Goal: Task Accomplishment & Management: Manage account settings

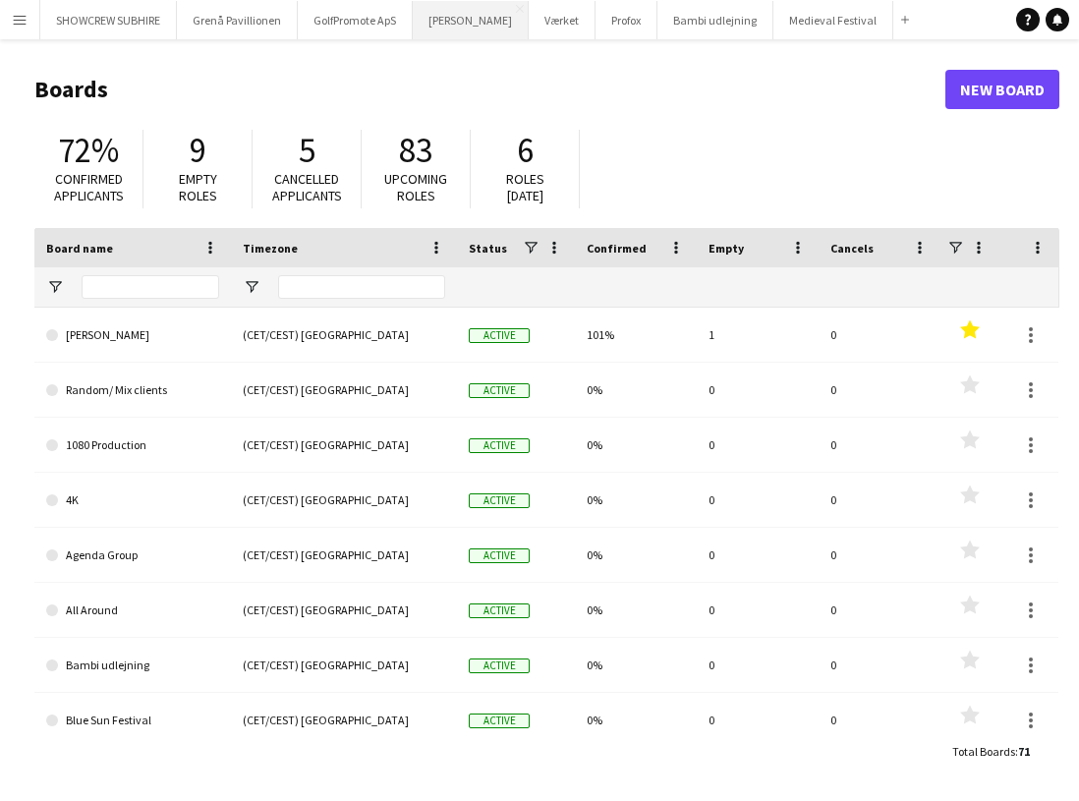
click at [505, 20] on button "[PERSON_NAME] Close" at bounding box center [471, 20] width 116 height 38
click at [475, 17] on button "[PERSON_NAME] Close" at bounding box center [471, 20] width 116 height 38
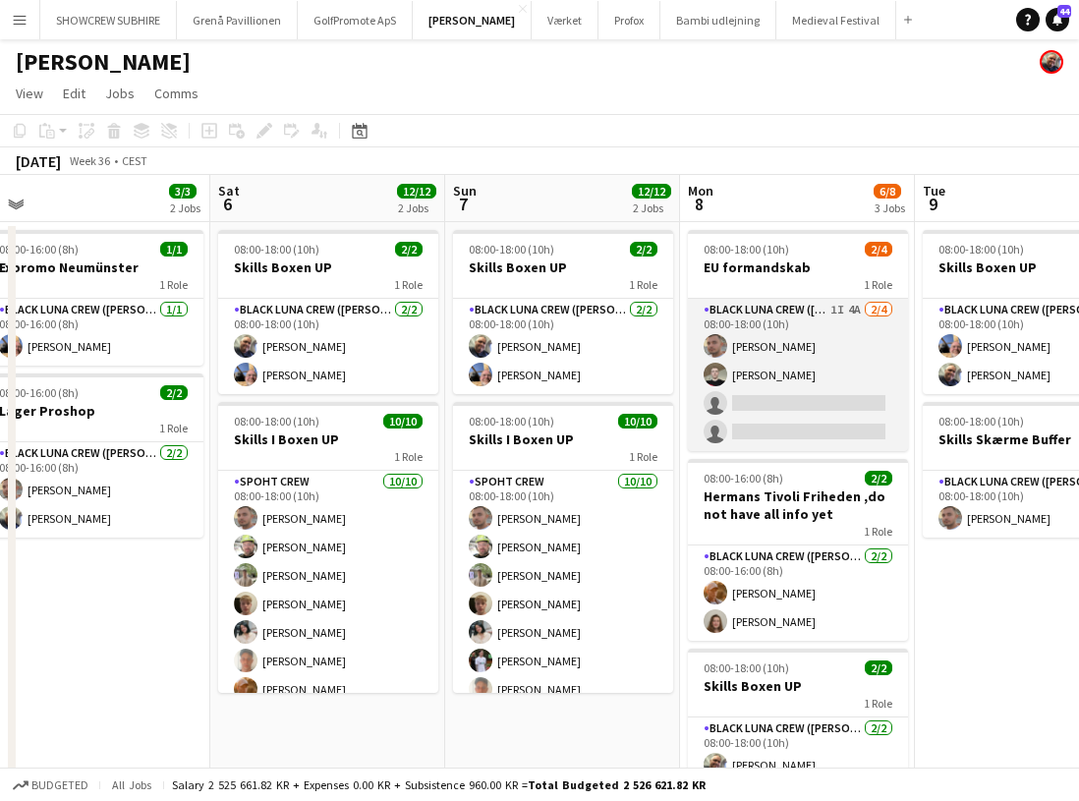
scroll to position [0, 739]
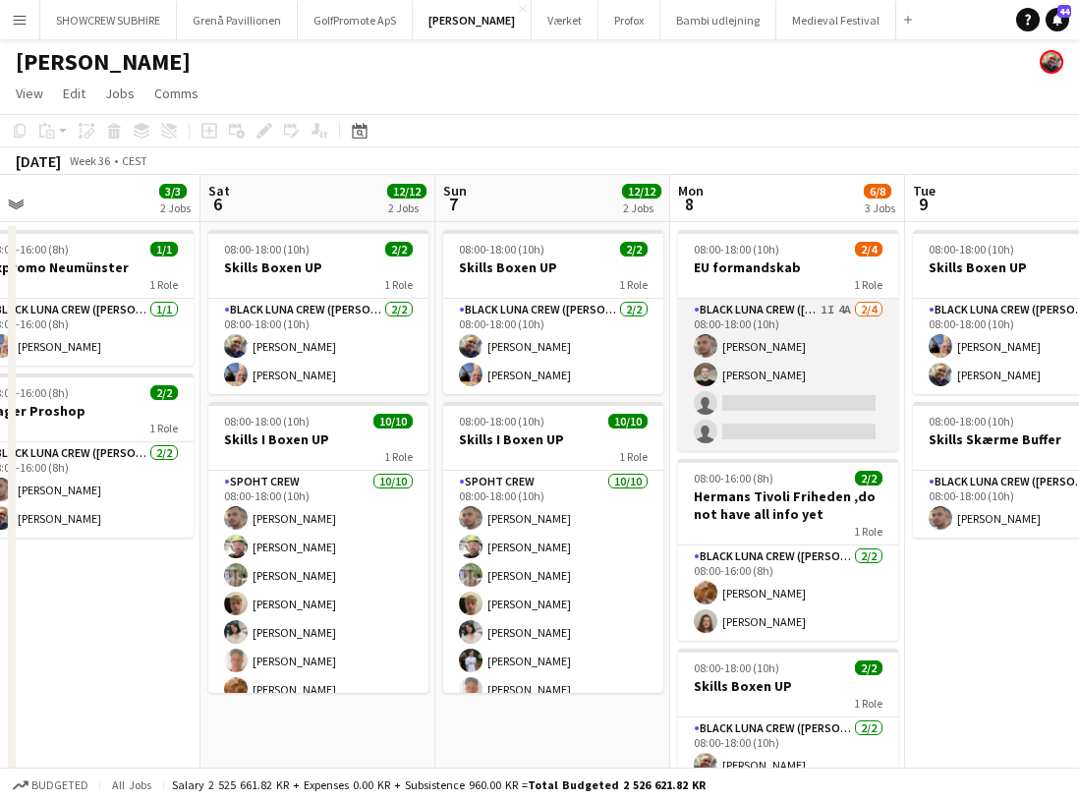
click at [842, 309] on app-card-role "Black Luna Crew ([PERSON_NAME]) 1I 4A [DATE] 08:00-18:00 (10h) [PERSON_NAME] [P…" at bounding box center [788, 375] width 220 height 152
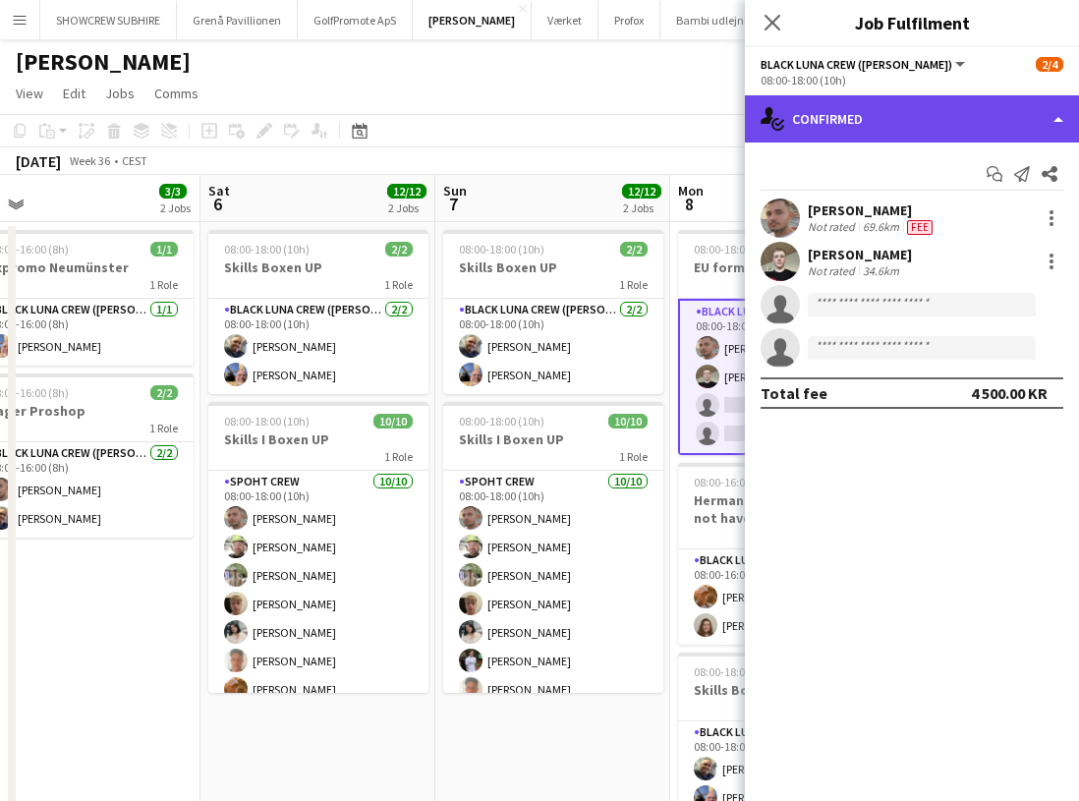
click at [1041, 124] on div "single-neutral-actions-check-2 Confirmed" at bounding box center [912, 118] width 334 height 47
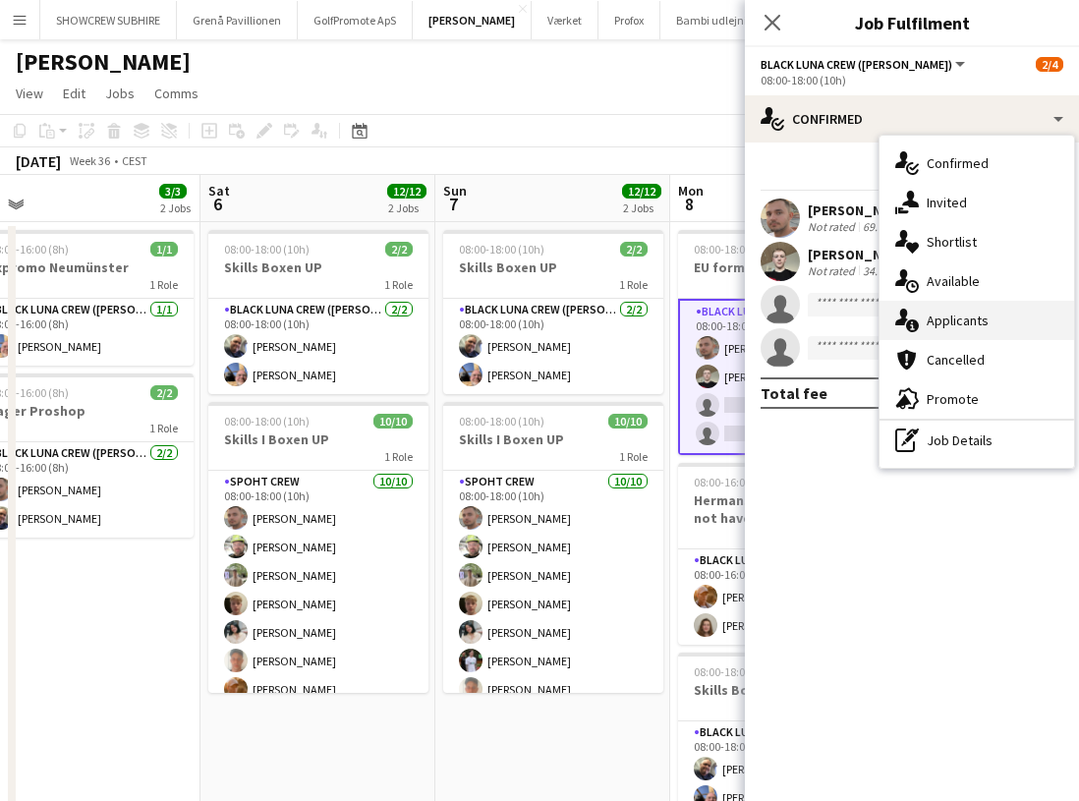
click at [994, 337] on div "single-neutral-actions-information Applicants" at bounding box center [976, 320] width 195 height 39
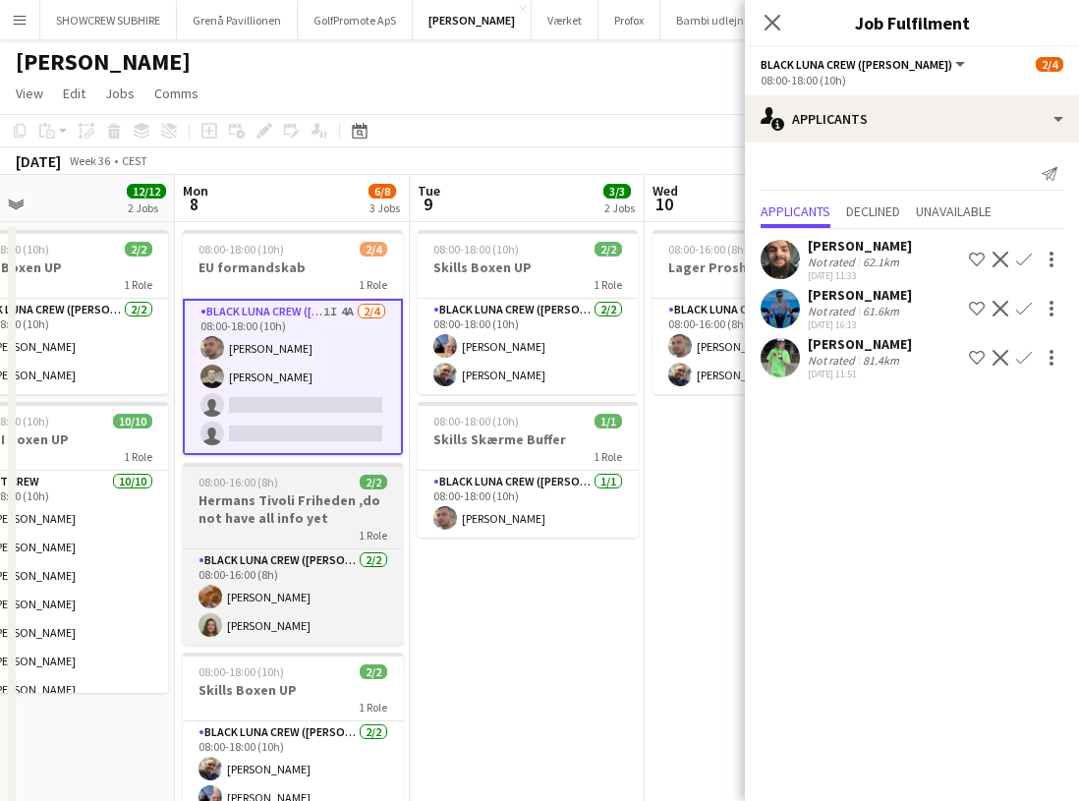
scroll to position [0, 770]
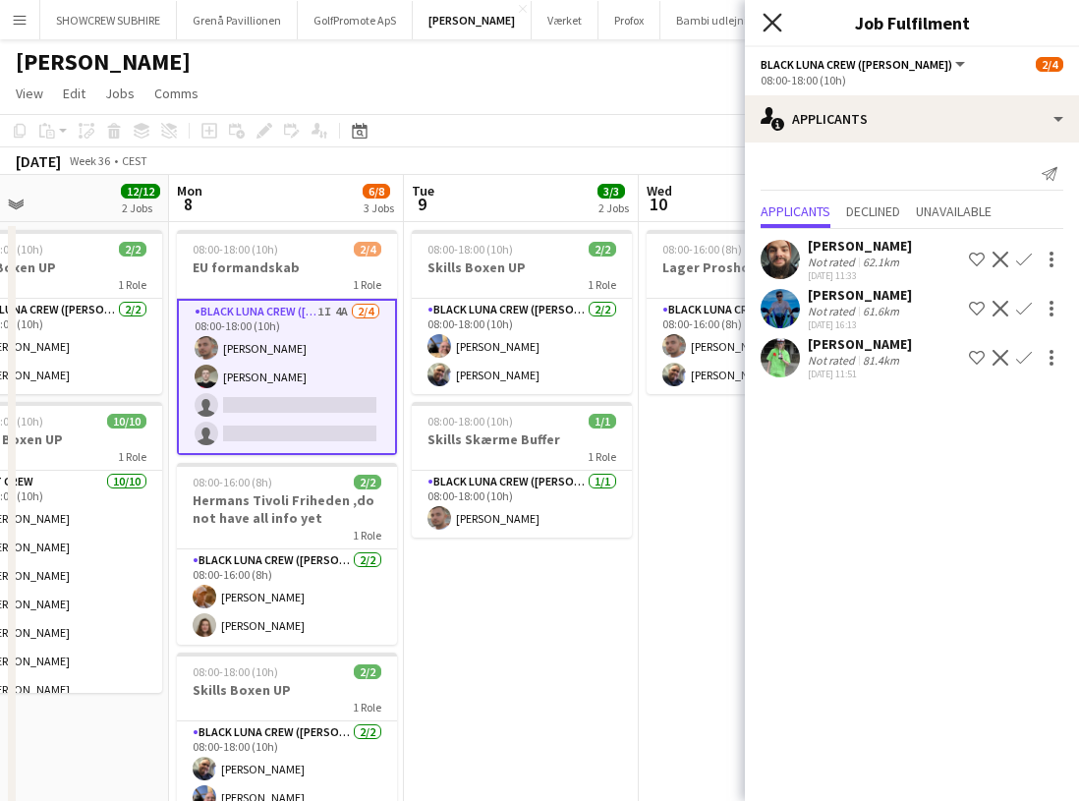
click at [771, 15] on icon "Close pop-in" at bounding box center [771, 22] width 19 height 19
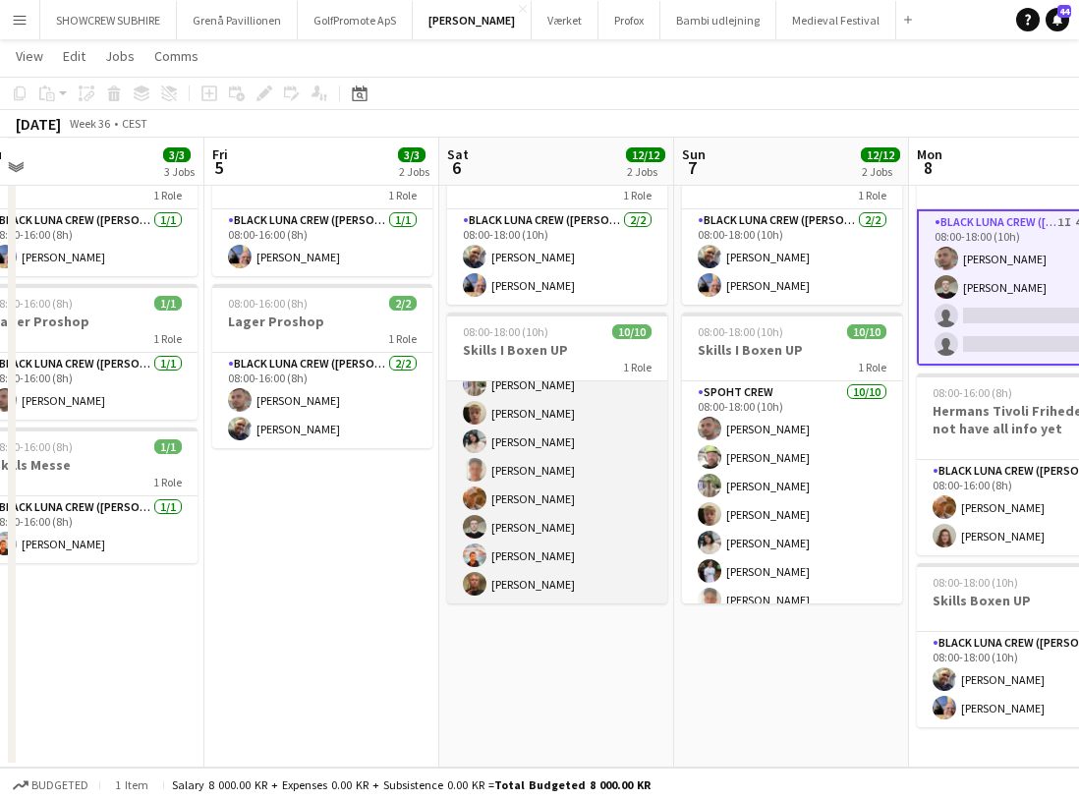
scroll to position [87, 0]
click at [556, 552] on app-card-role "Spoht Crew [DATE] 08:00-18:00 (10h) [PERSON_NAME] [PERSON_NAME]-[PERSON_NAME] […" at bounding box center [557, 441] width 220 height 323
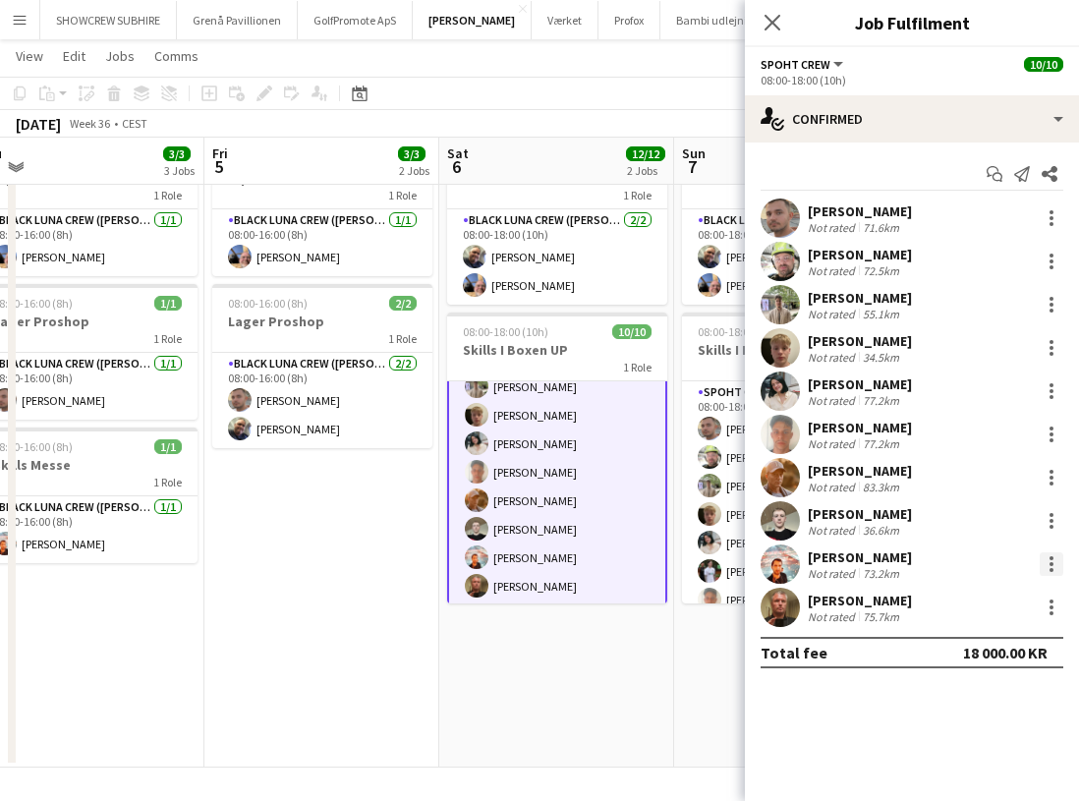
click at [1051, 565] on div at bounding box center [1051, 564] width 4 height 4
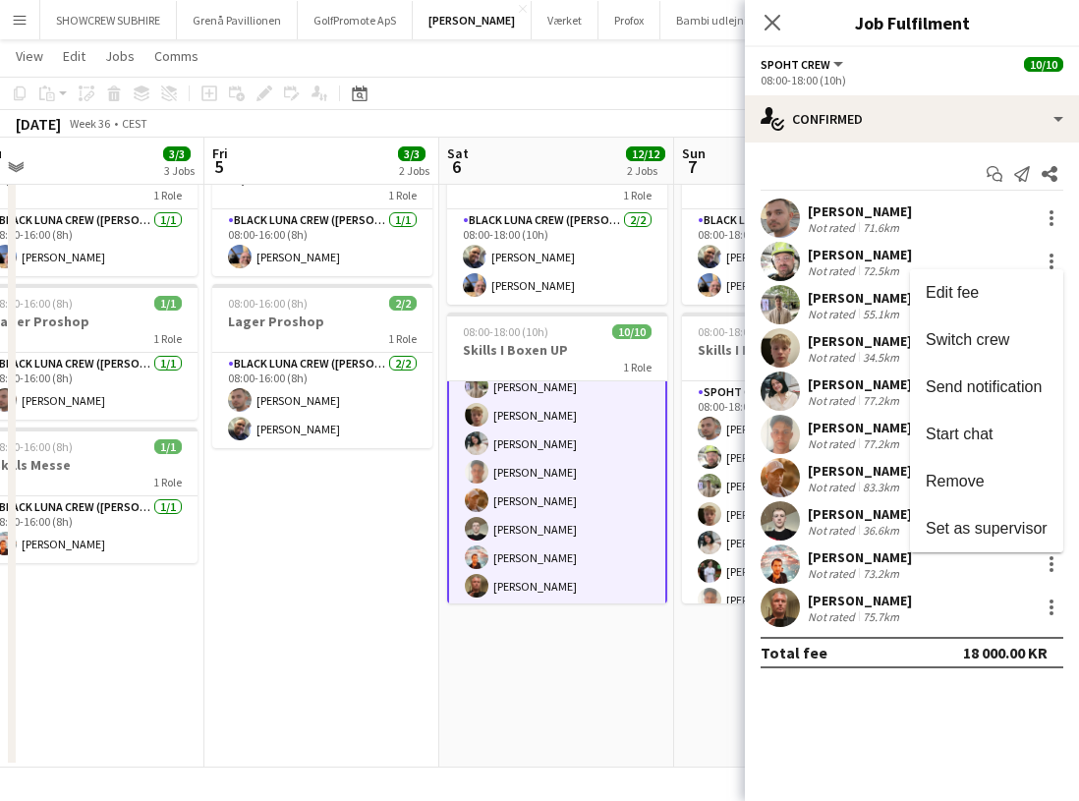
click at [767, 21] on div at bounding box center [539, 400] width 1079 height 801
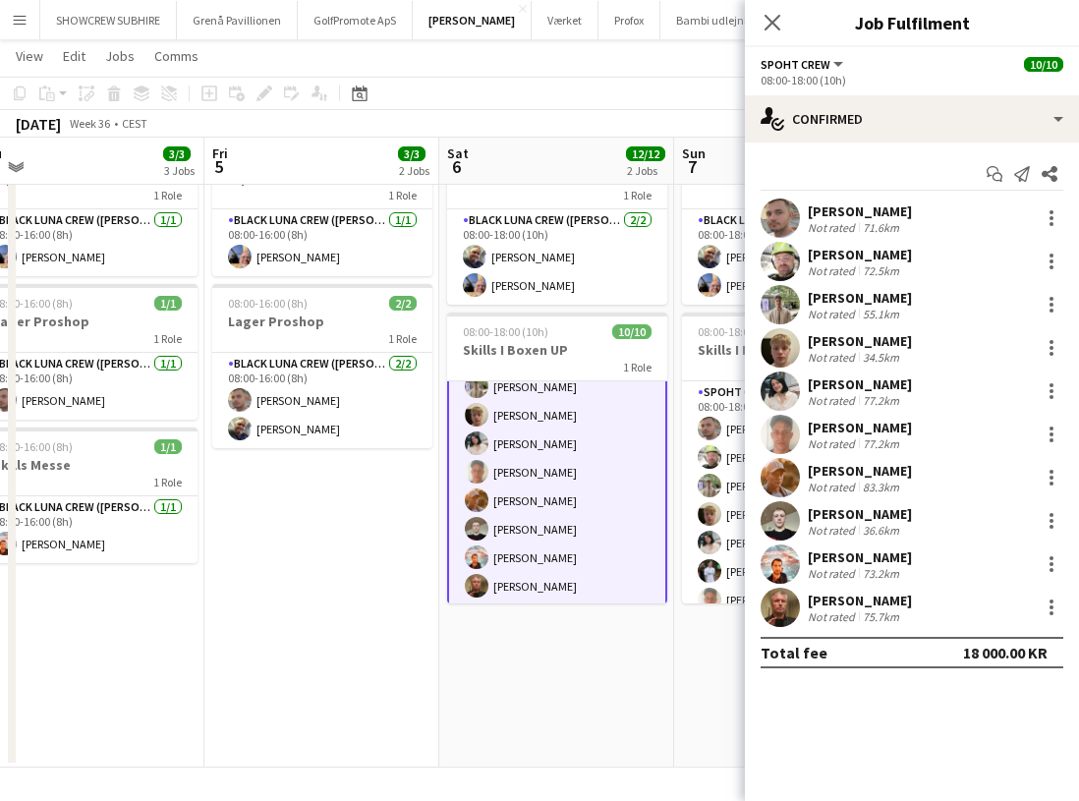
drag, startPoint x: 281, startPoint y: 154, endPoint x: 275, endPoint y: 112, distance: 42.7
click at [281, 154] on app-board-header-date "Fri 5 3/3 2 Jobs" at bounding box center [321, 161] width 235 height 47
